Goal: Find contact information: Find contact information

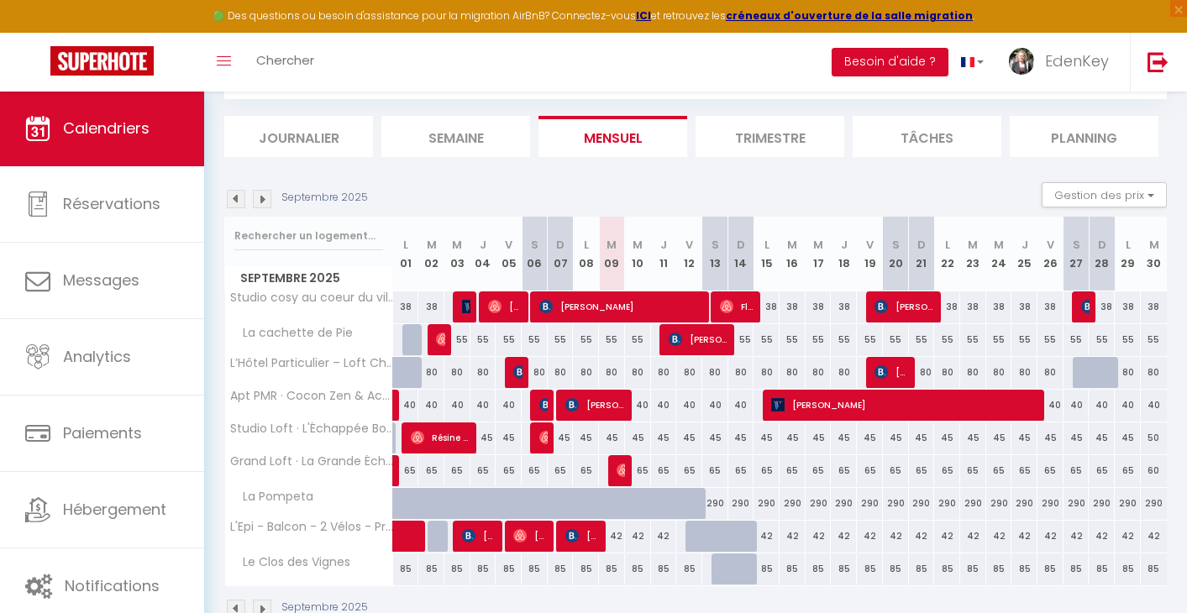
click at [233, 198] on img at bounding box center [236, 199] width 18 height 18
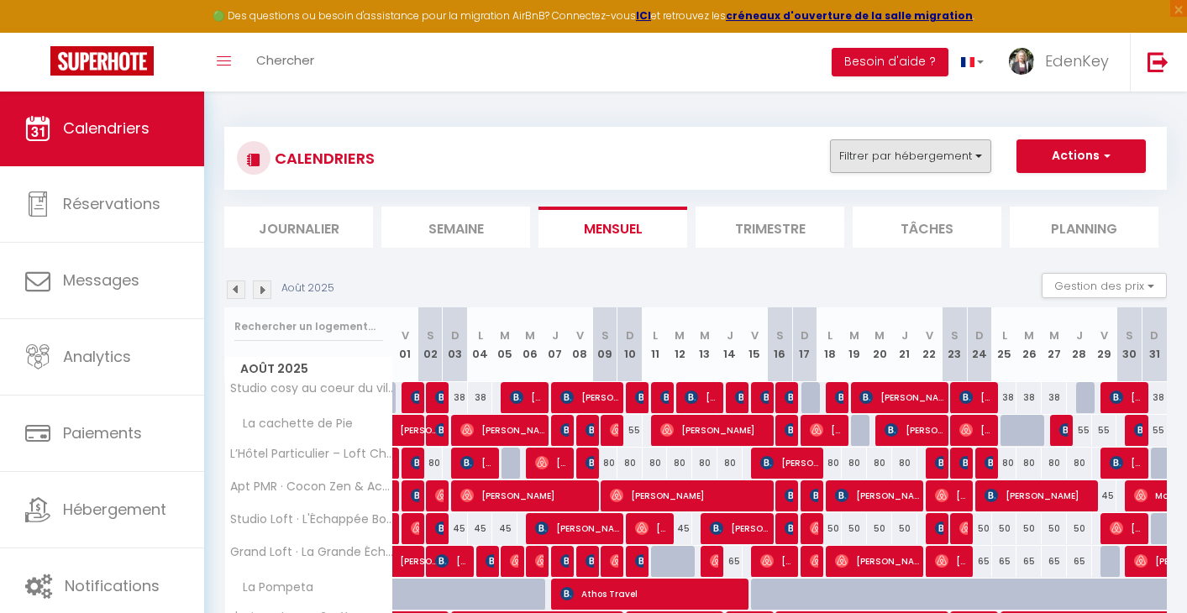
click at [953, 161] on button "Filtrer par hébergement" at bounding box center [910, 157] width 161 height 34
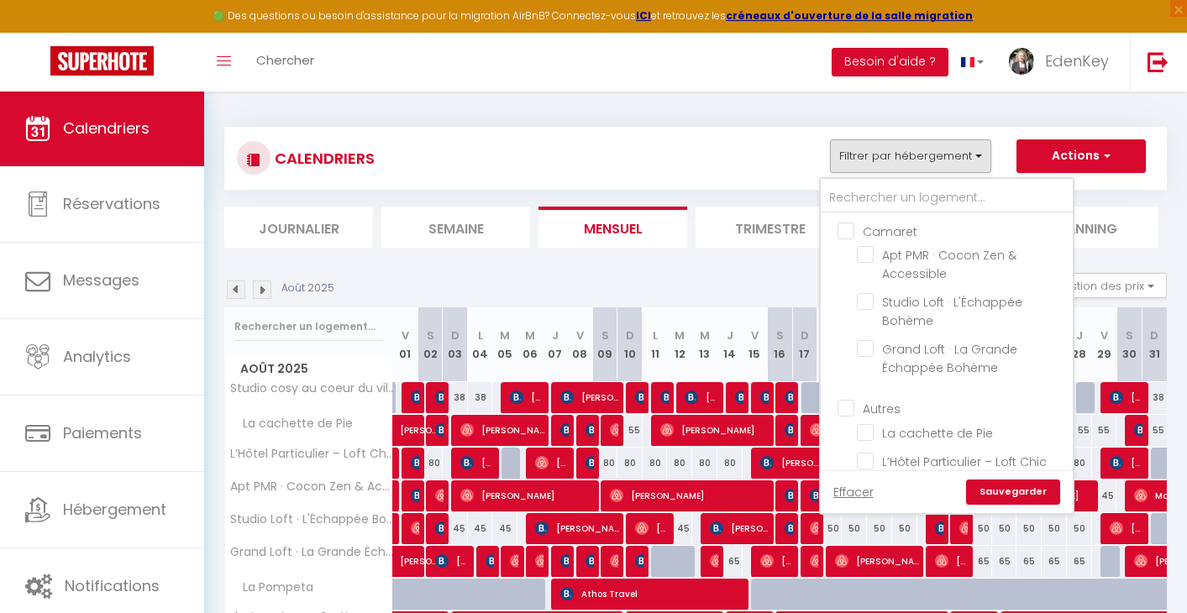
click at [842, 230] on input "Camaret" at bounding box center [964, 230] width 252 height 17
checkbox input "true"
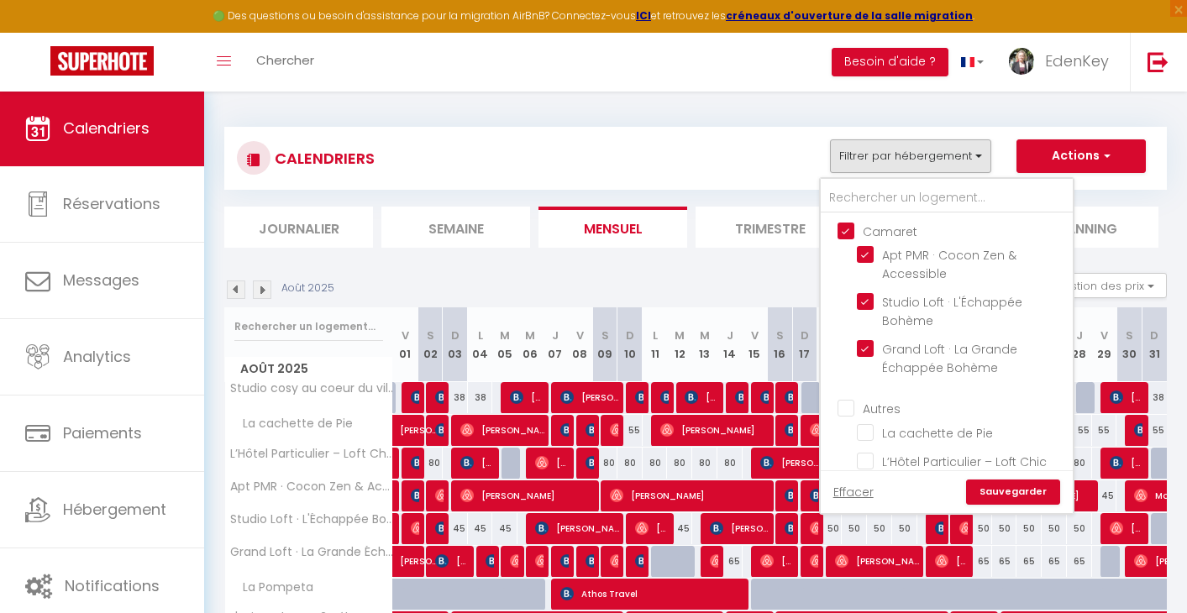
checkbox input "false"
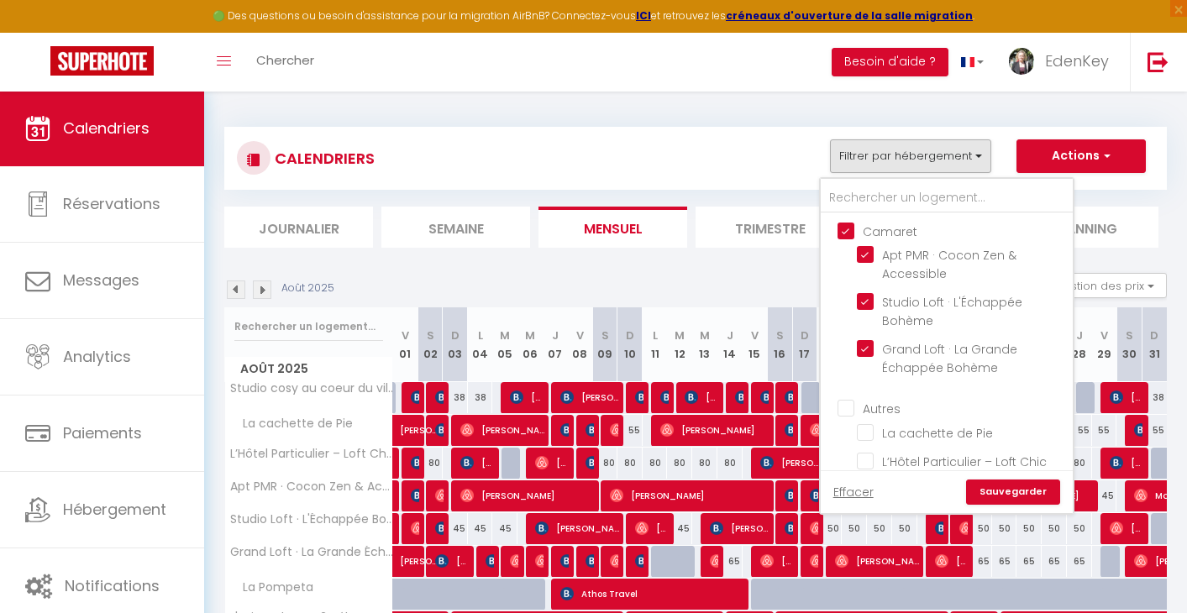
checkbox input "false"
click at [1004, 495] on link "Sauvegarder" at bounding box center [1013, 492] width 94 height 25
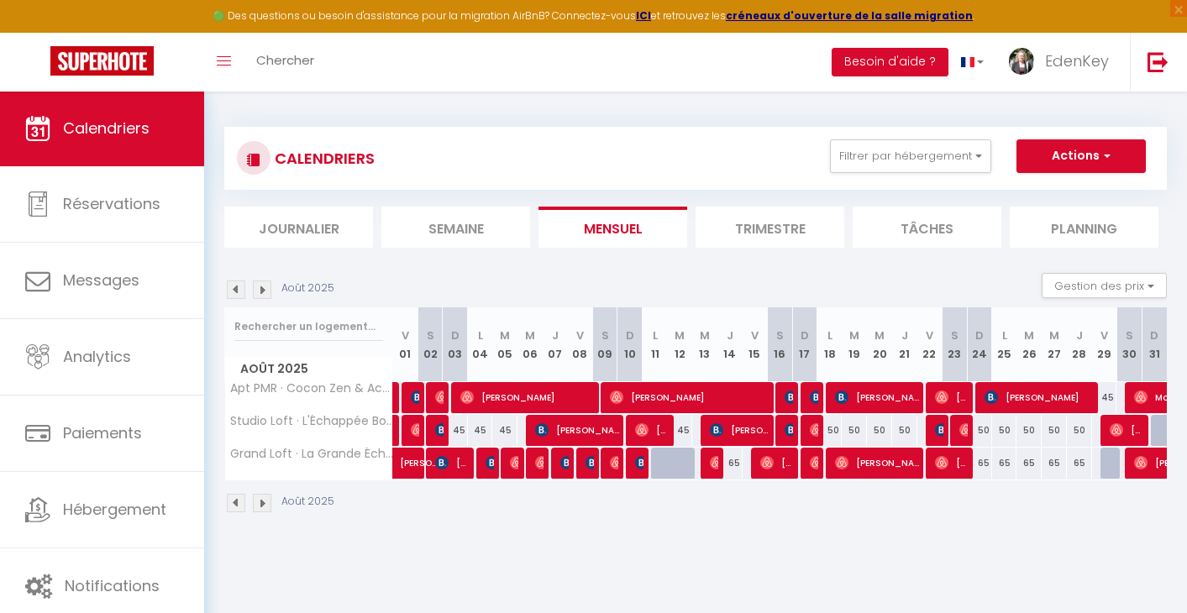
click at [264, 293] on img at bounding box center [262, 290] width 18 height 18
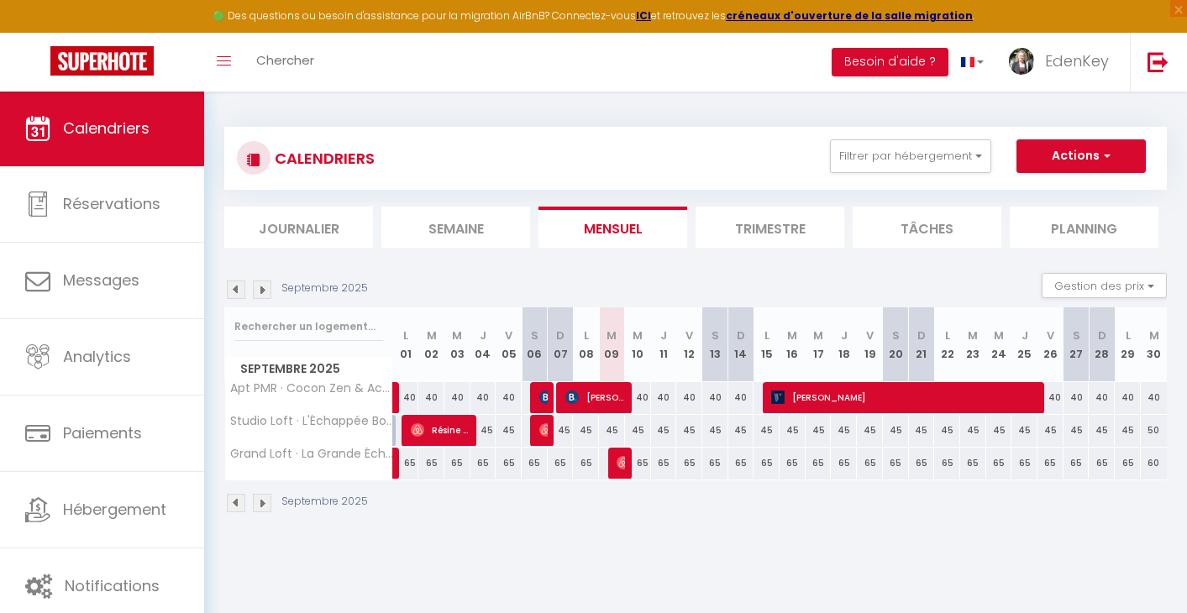
click at [240, 283] on img at bounding box center [236, 290] width 18 height 18
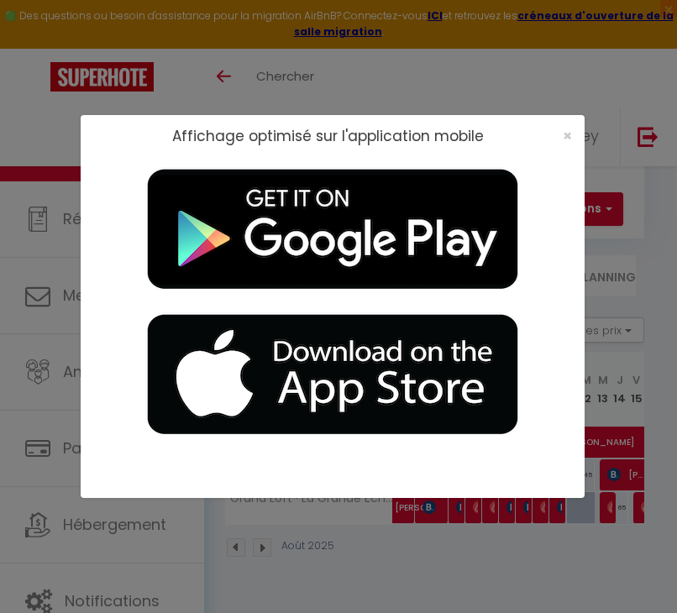
click at [566, 136] on span "×" at bounding box center [567, 135] width 9 height 21
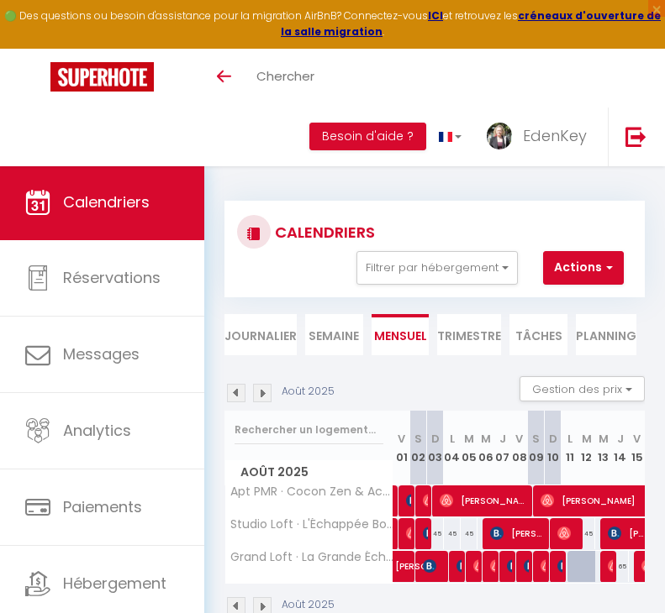
click at [411, 495] on img at bounding box center [412, 500] width 13 height 13
select select "OK"
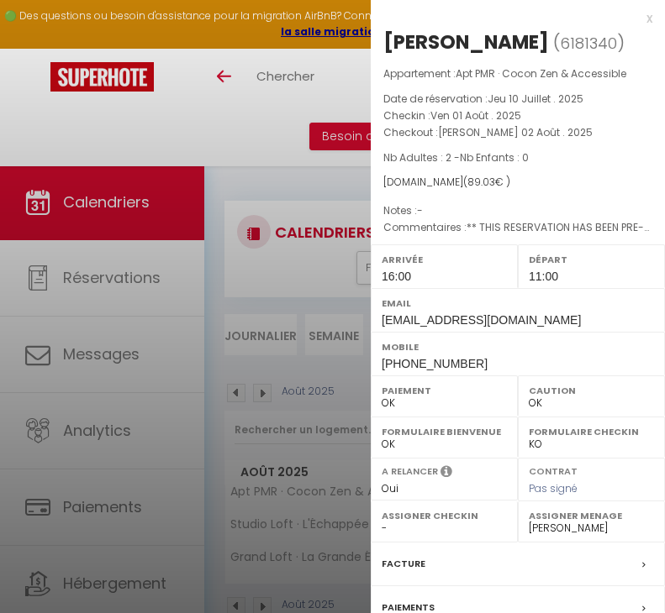
click at [492, 39] on div "[PERSON_NAME]" at bounding box center [466, 42] width 166 height 27
click at [491, 44] on div "[PERSON_NAME]" at bounding box center [466, 42] width 166 height 27
click at [491, 43] on div "[PERSON_NAME]" at bounding box center [466, 42] width 166 height 27
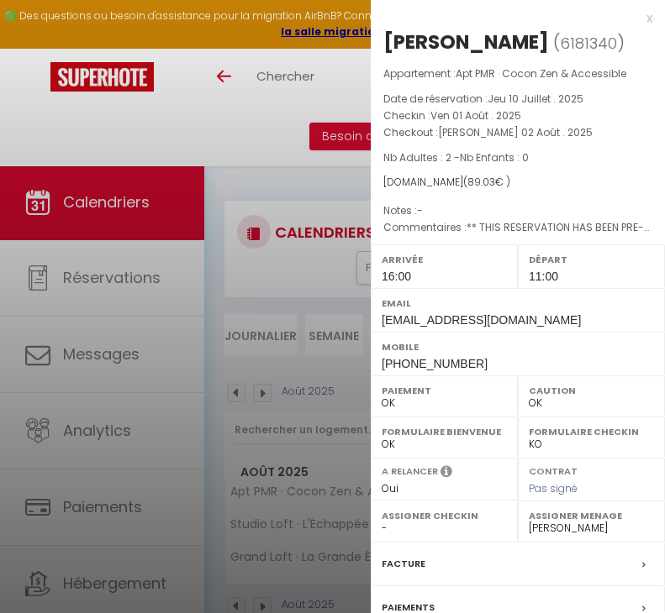
click at [492, 42] on div "[PERSON_NAME]" at bounding box center [466, 42] width 166 height 27
click at [635, 19] on div "x" at bounding box center [512, 18] width 282 height 20
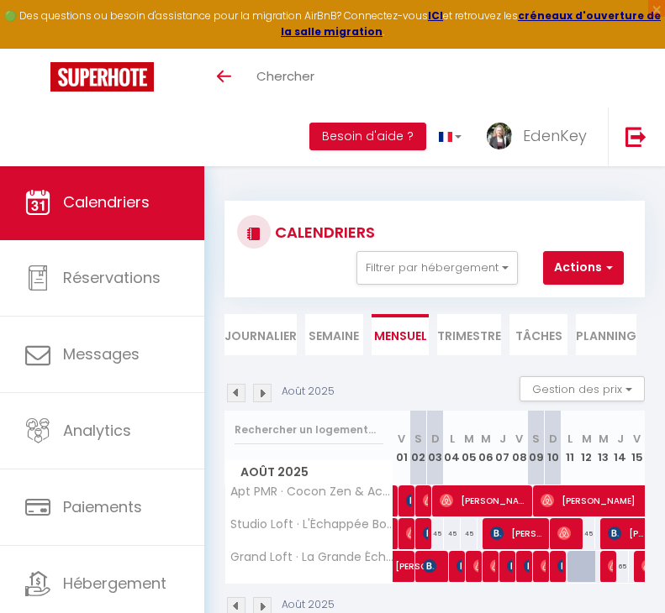
click at [427, 503] on img at bounding box center [429, 500] width 13 height 13
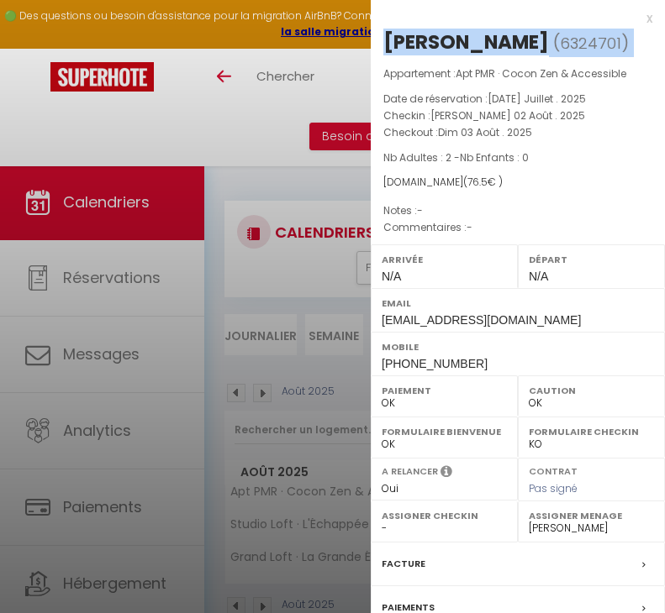
click at [632, 18] on div "x" at bounding box center [512, 18] width 282 height 20
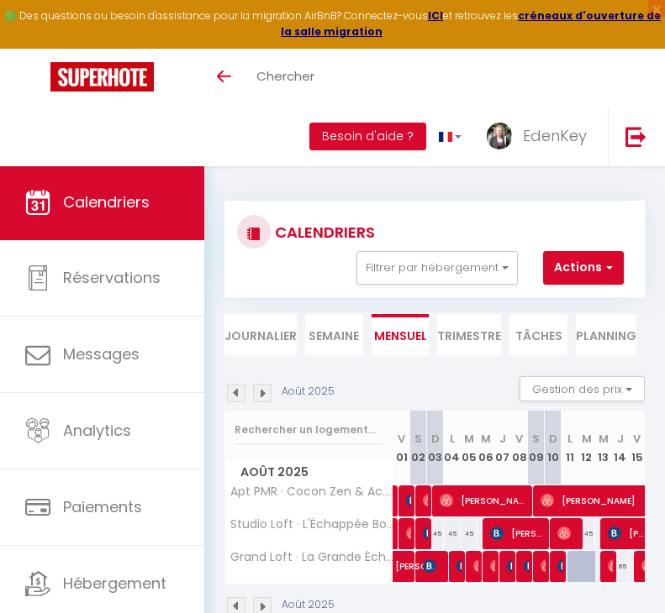
click at [456, 504] on span "[PERSON_NAME]" at bounding box center [485, 501] width 90 height 32
select select "1"
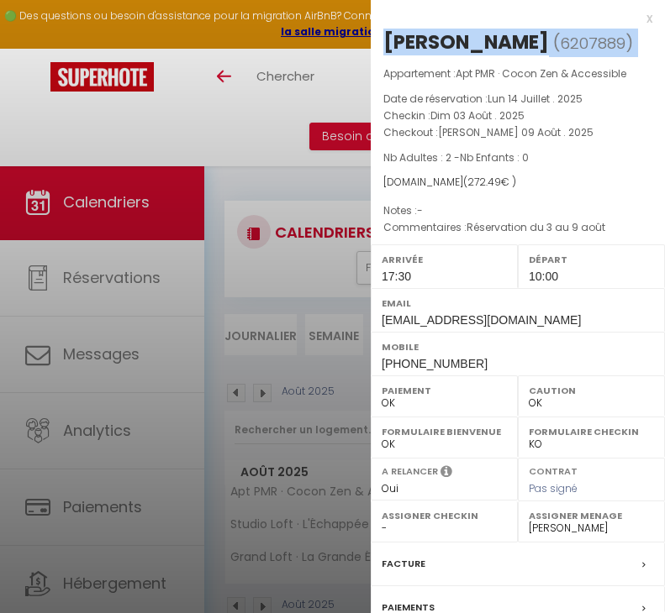
click at [497, 35] on div "[PERSON_NAME]" at bounding box center [466, 42] width 166 height 27
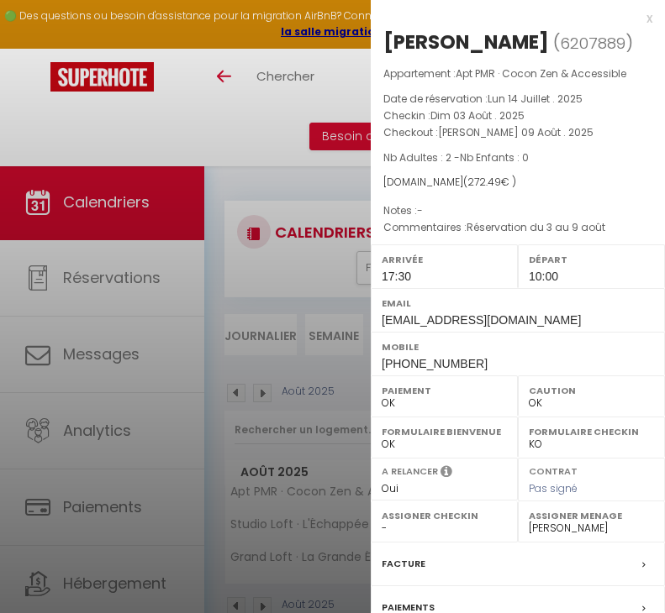
click at [497, 35] on div "[PERSON_NAME]" at bounding box center [466, 42] width 166 height 27
click at [637, 17] on div "x" at bounding box center [512, 18] width 282 height 20
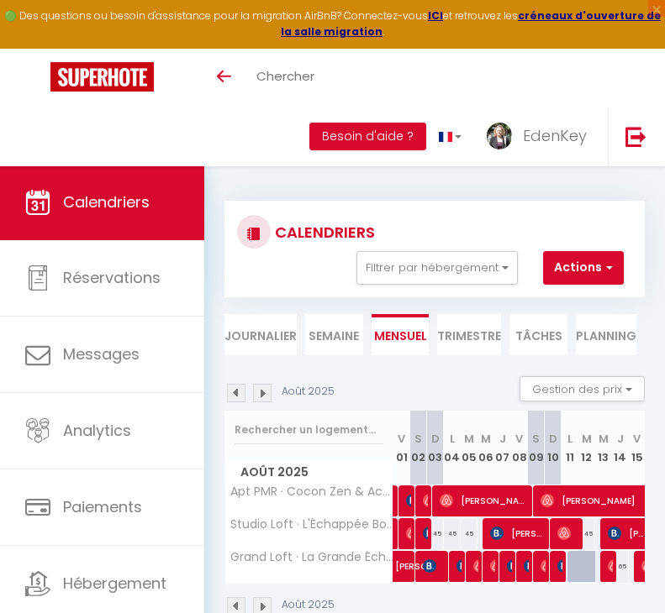
click at [570, 503] on span "[PERSON_NAME]" at bounding box center [593, 501] width 107 height 32
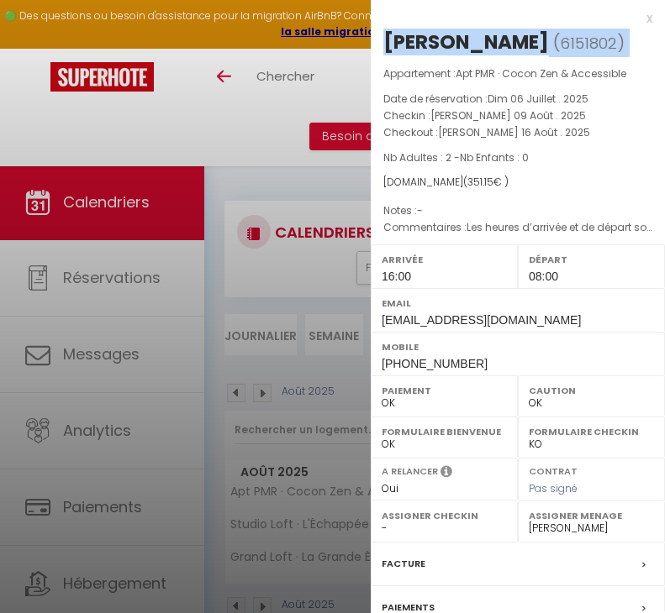
click at [635, 17] on div "x" at bounding box center [512, 18] width 282 height 20
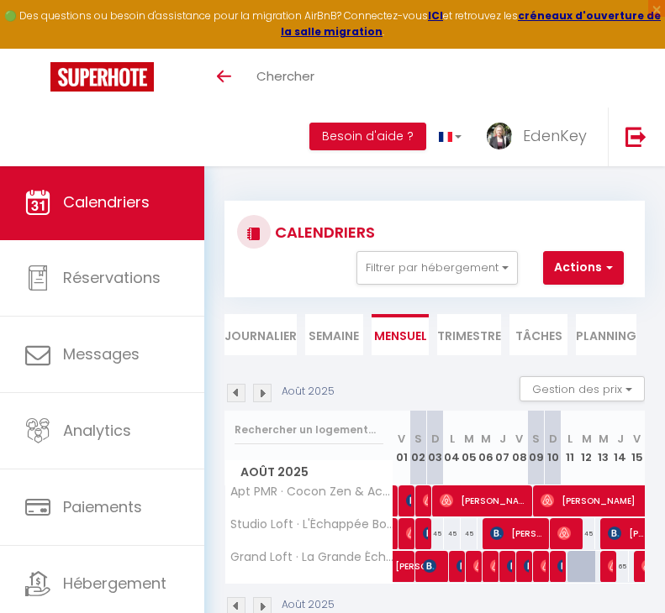
click at [412, 603] on div "Août 2025" at bounding box center [434, 609] width 420 height 50
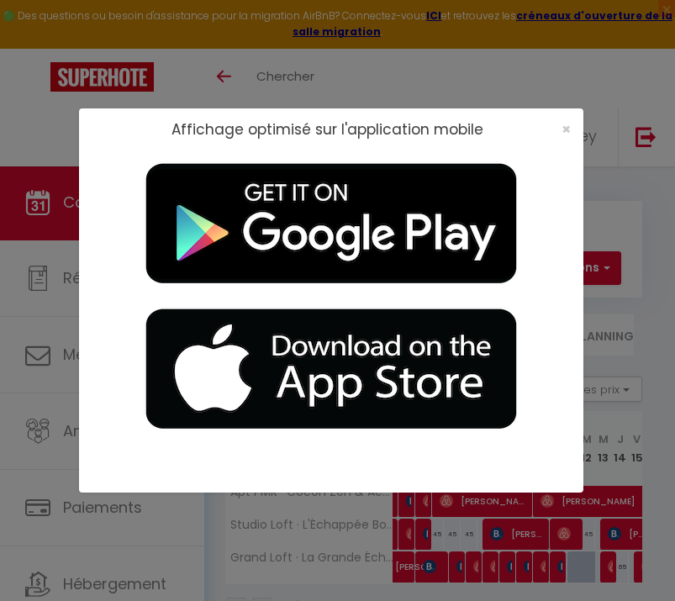
click at [561, 127] on span "×" at bounding box center [565, 128] width 9 height 21
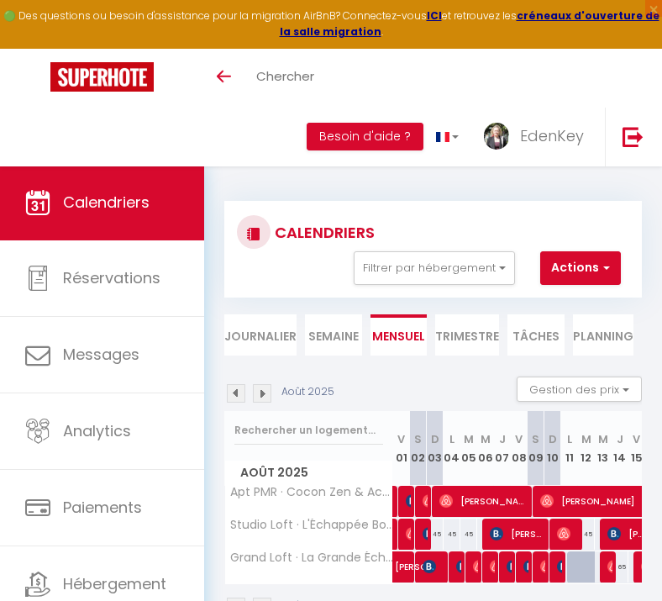
click at [475, 597] on div "Août 2025" at bounding box center [433, 609] width 418 height 50
drag, startPoint x: 561, startPoint y: 127, endPoint x: 444, endPoint y: 597, distance: 484.3
click at [444, 597] on div "Août 2025" at bounding box center [433, 609] width 418 height 50
click at [449, 590] on div "Août 2025" at bounding box center [433, 609] width 418 height 50
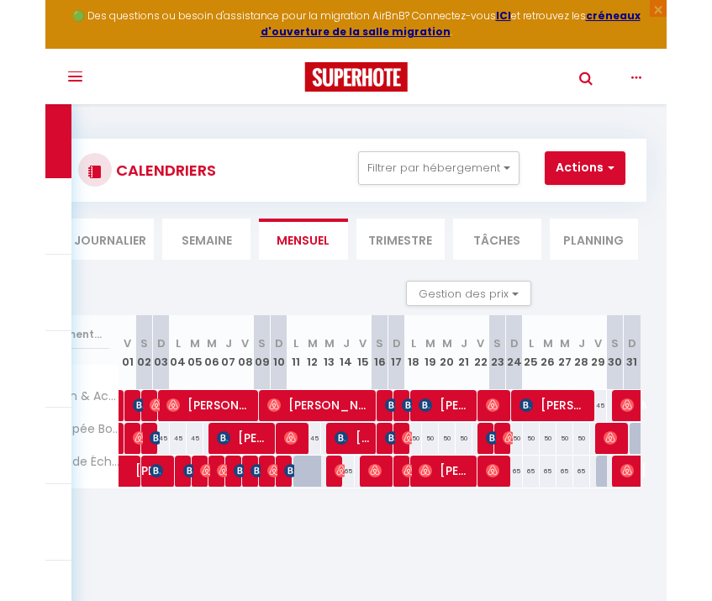
scroll to position [0, 121]
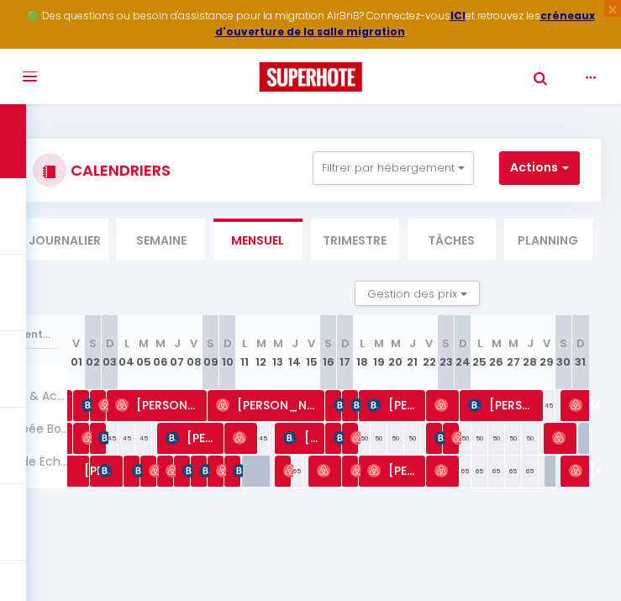
click at [337, 405] on span at bounding box center [337, 405] width 13 height 32
type input "45"
type input "[PERSON_NAME] 16 Août 2025"
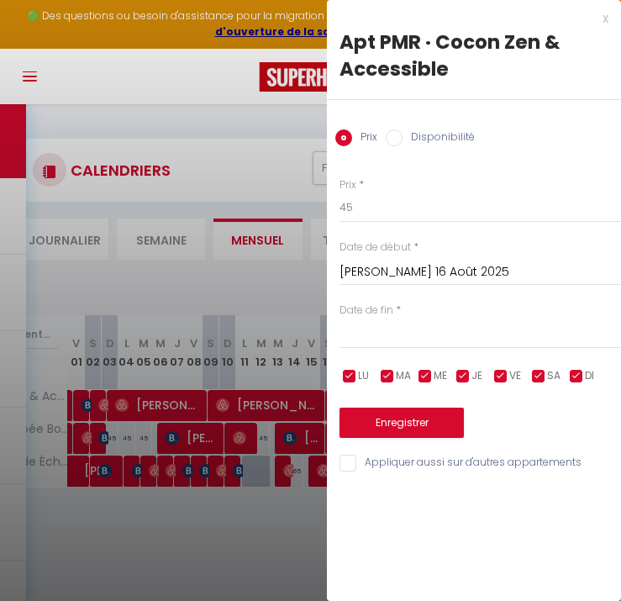
click at [609, 18] on div "x Apt PMR · Cocon Zen & Accessible Prix Disponibilité Prix * 45 Statut * Dispon…" at bounding box center [474, 245] width 294 height 490
click at [305, 266] on div at bounding box center [310, 300] width 621 height 601
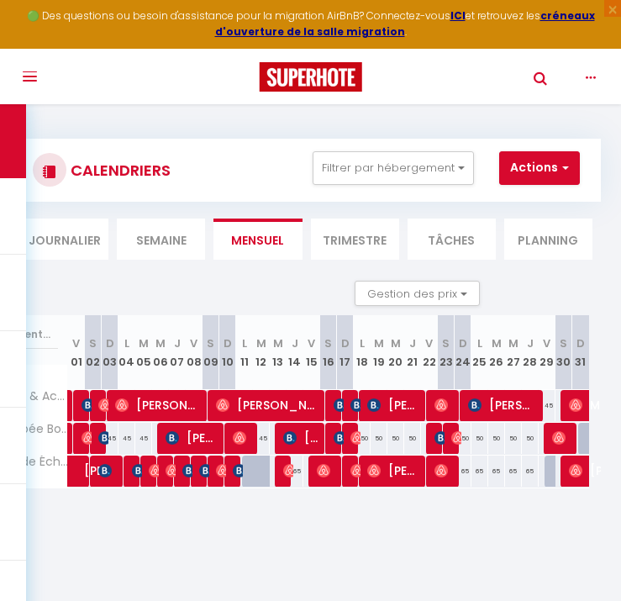
click at [334, 403] on span at bounding box center [337, 405] width 13 height 32
type input "45"
type input "[PERSON_NAME] 16 Août 2025"
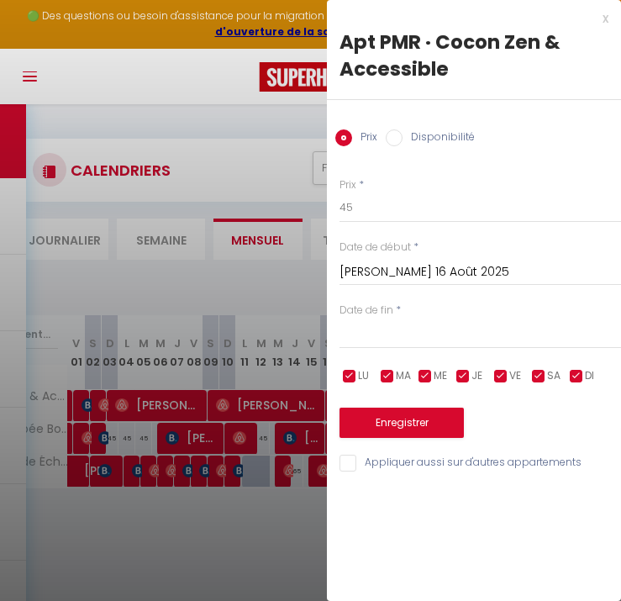
click at [295, 363] on div at bounding box center [310, 300] width 621 height 601
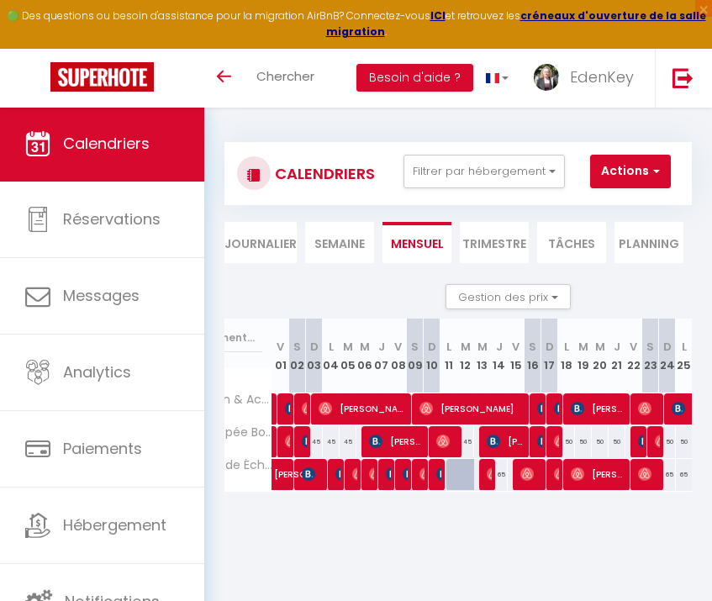
click at [540, 405] on img at bounding box center [543, 408] width 13 height 13
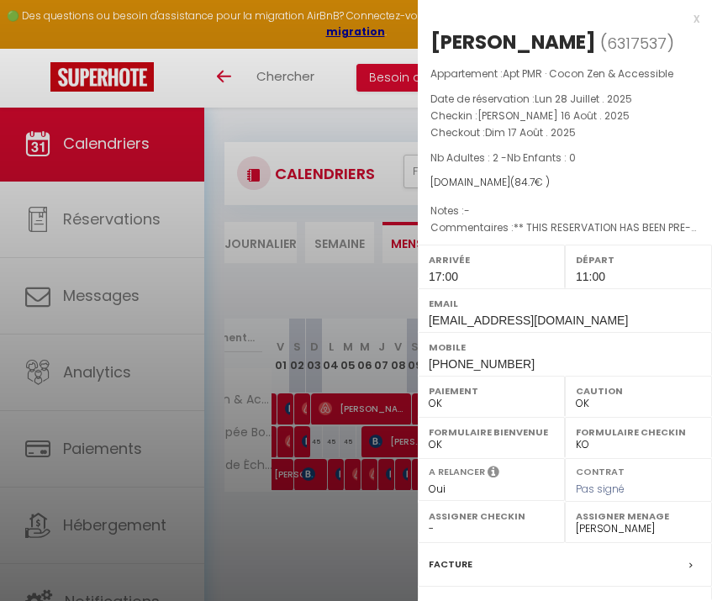
click at [555, 39] on div "[PERSON_NAME]" at bounding box center [513, 42] width 166 height 27
copy div "[PERSON_NAME] ( 6317537 )"
click at [685, 16] on div "x" at bounding box center [559, 18] width 282 height 20
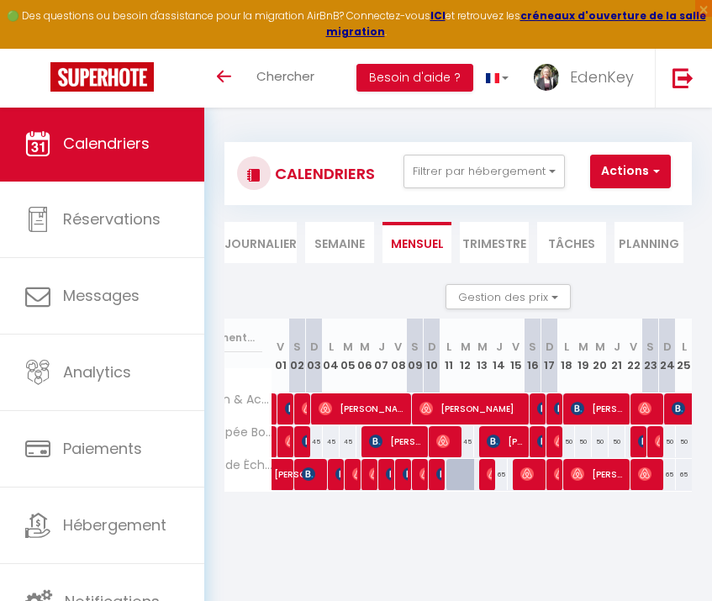
click at [558, 408] on img at bounding box center [560, 408] width 13 height 13
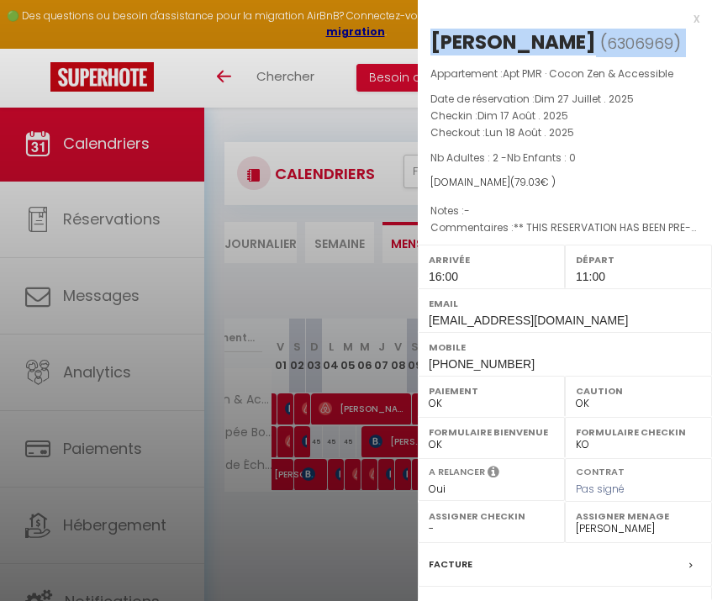
copy div "[PERSON_NAME] ( 6306969 )"
click at [685, 13] on div "x" at bounding box center [559, 18] width 282 height 20
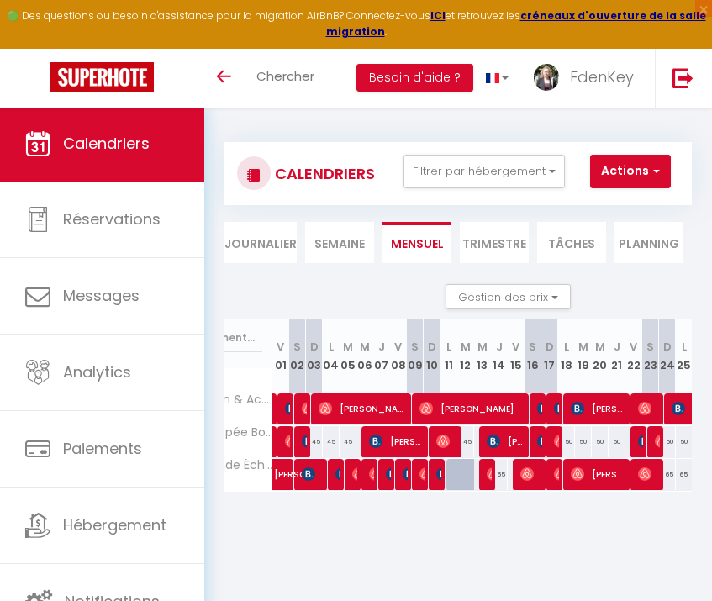
click at [580, 410] on img at bounding box center [577, 408] width 13 height 13
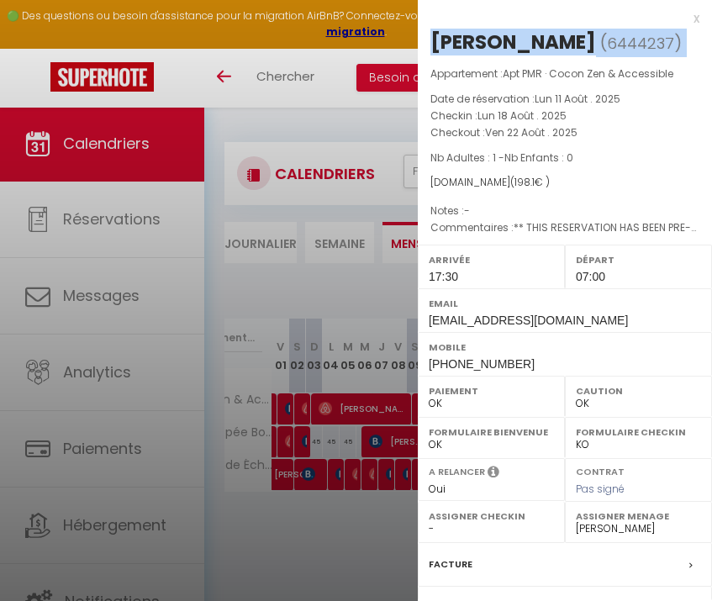
click at [545, 39] on div "[PERSON_NAME]" at bounding box center [513, 42] width 166 height 27
copy div "[PERSON_NAME] ( 6444237 )"
click at [680, 15] on div "x" at bounding box center [559, 18] width 282 height 20
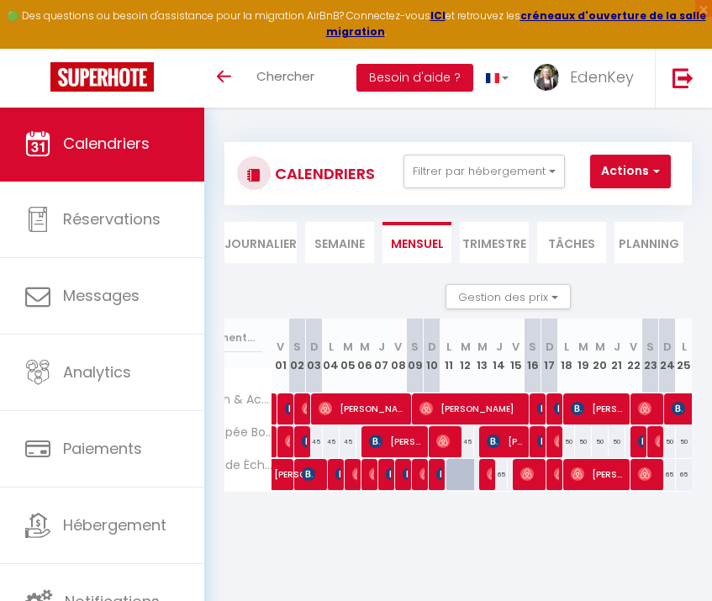
click at [645, 407] on img at bounding box center [644, 408] width 13 height 13
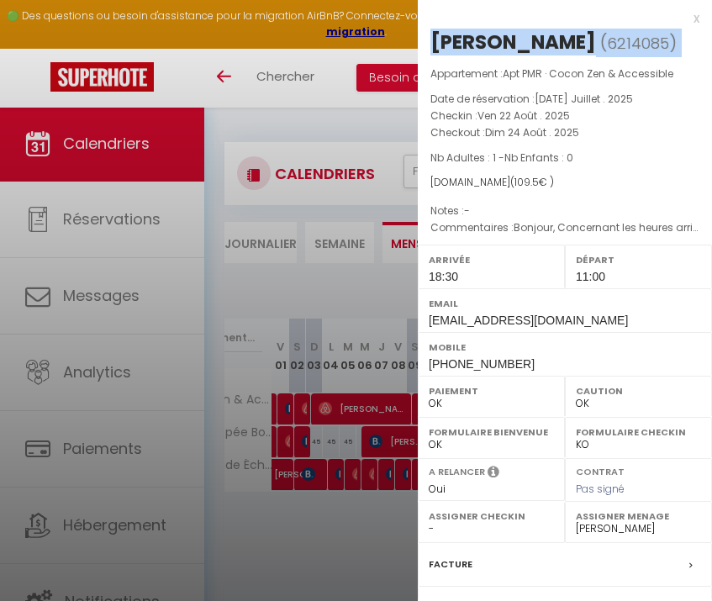
copy div "[PERSON_NAME] ( 6444237 )"
click at [687, 24] on div "x [PERSON_NAME] ( 6214085 ) Appartement : Apt PMR · Cocon Zen & Accessible Date…" at bounding box center [565, 391] width 294 height 783
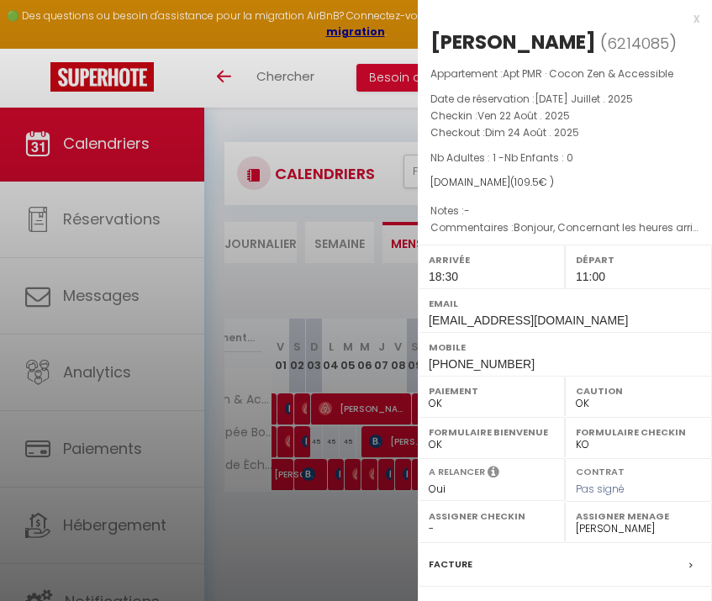
click at [683, 19] on div "x" at bounding box center [559, 18] width 282 height 20
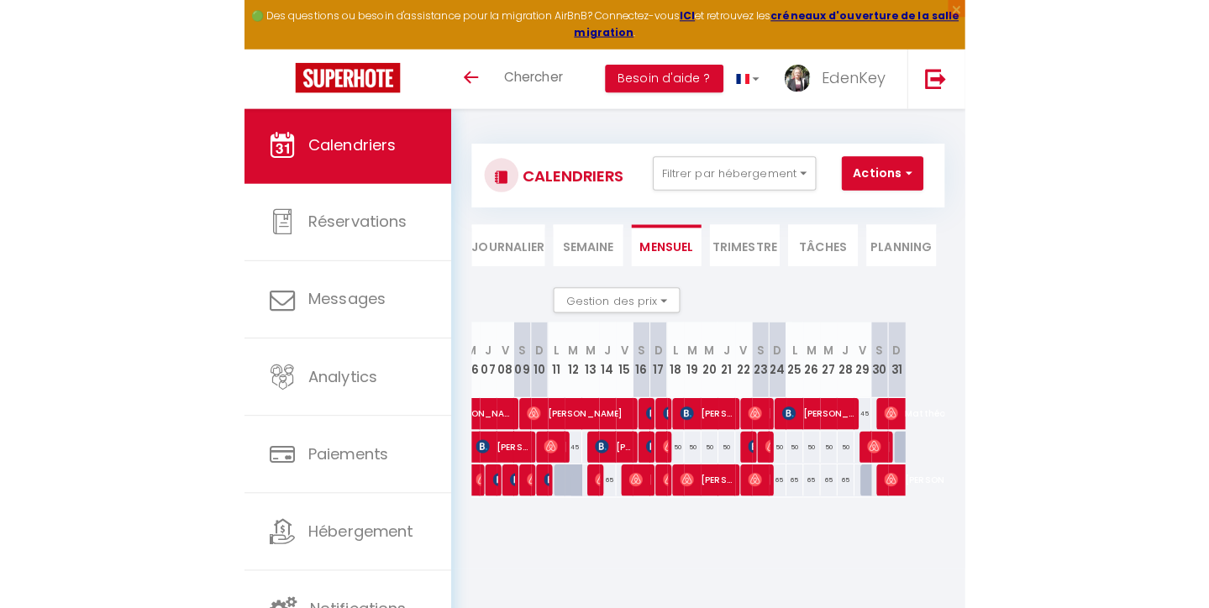
scroll to position [0, 292]
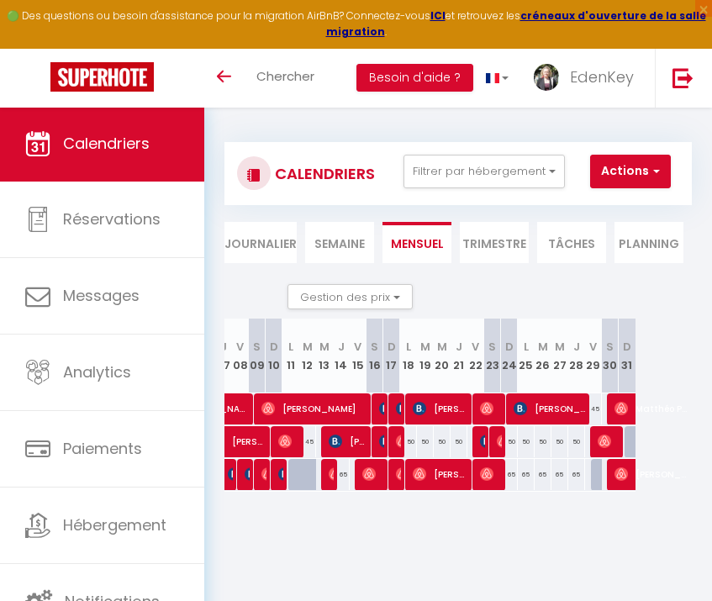
click at [532, 405] on span "[PERSON_NAME]" at bounding box center [549, 408] width 73 height 32
select select "45909"
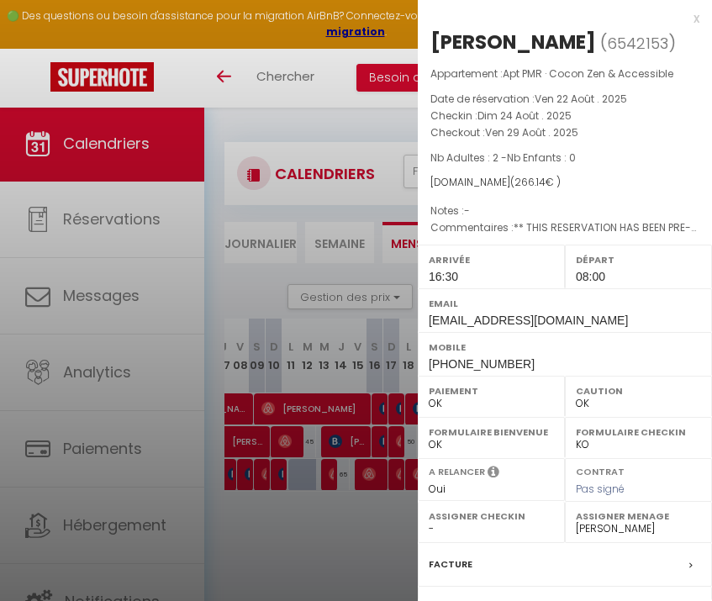
click at [555, 49] on div "[PERSON_NAME]" at bounding box center [513, 42] width 166 height 27
click at [555, 48] on div "[PERSON_NAME]" at bounding box center [513, 42] width 166 height 27
copy div "[PERSON_NAME] ( 6542153 )"
click at [686, 17] on div "x" at bounding box center [559, 18] width 282 height 20
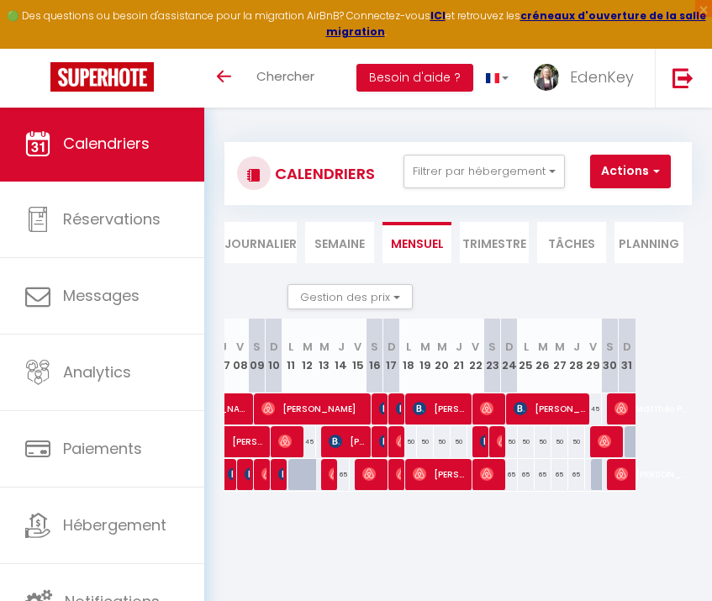
click at [614, 409] on img at bounding box center [620, 408] width 13 height 13
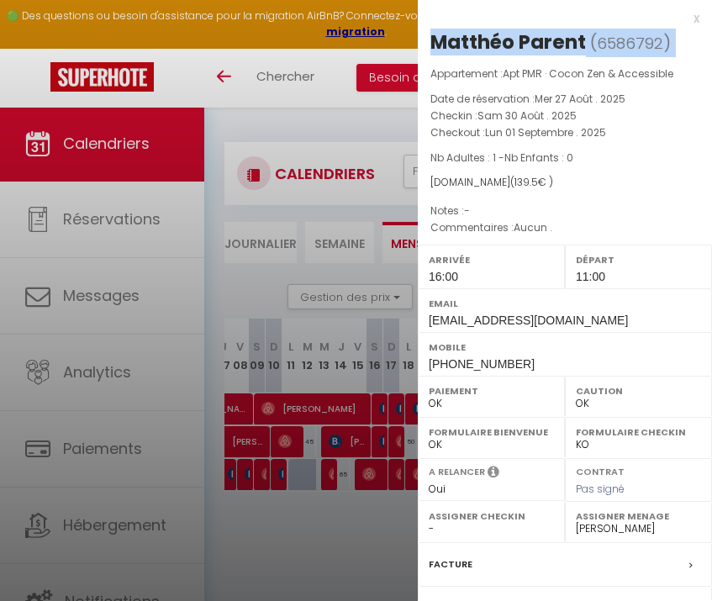
copy div "[PERSON_NAME] ( 6542153 )"
click at [680, 18] on div "x" at bounding box center [559, 18] width 282 height 20
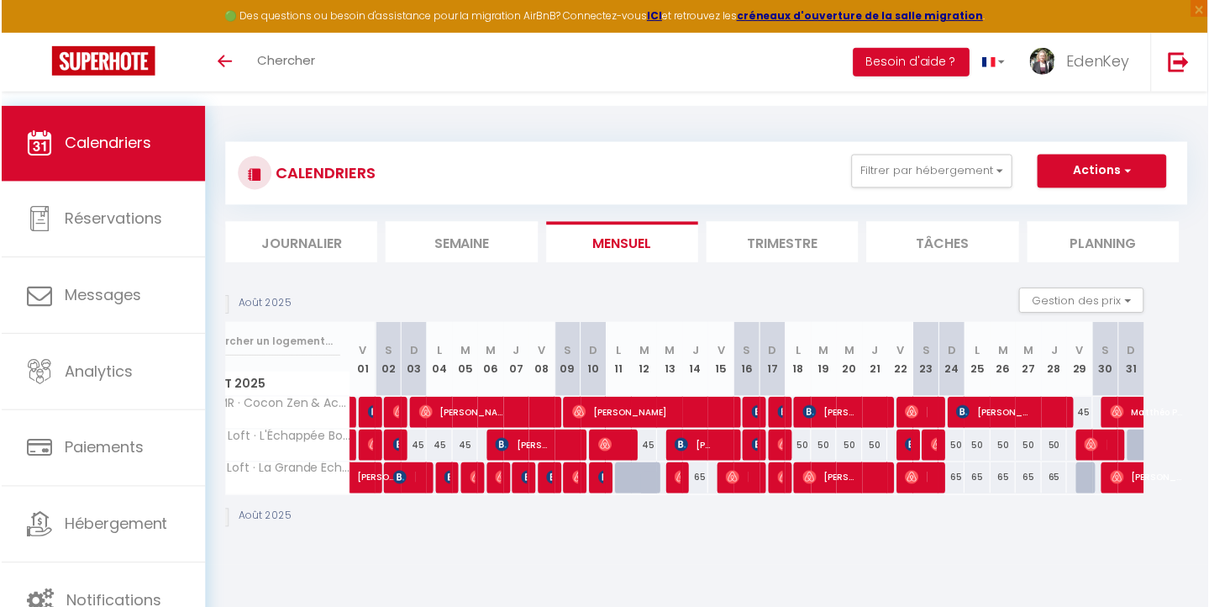
scroll to position [0, 44]
